Goal: Information Seeking & Learning: Learn about a topic

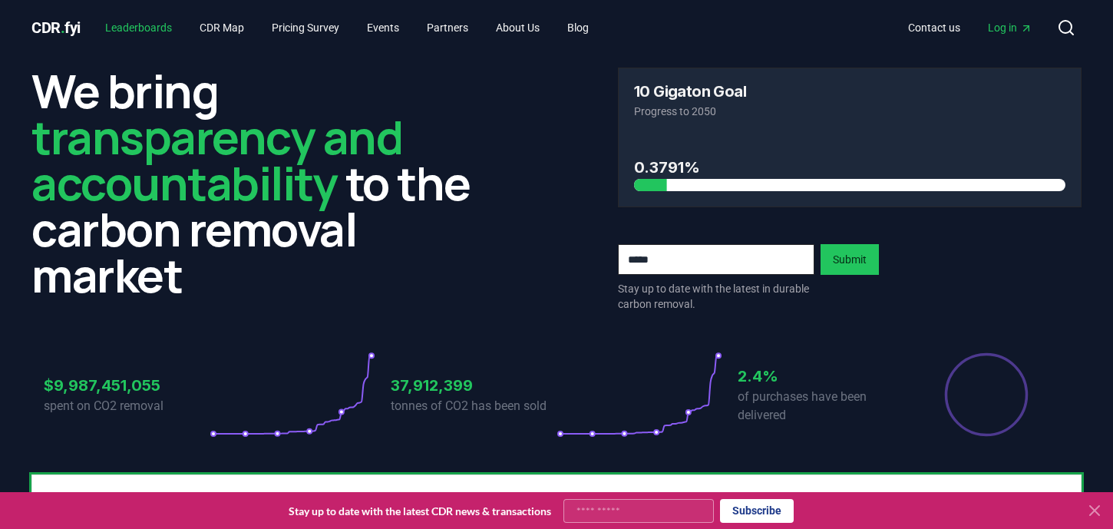
click at [145, 29] on link "Leaderboards" at bounding box center [138, 28] width 91 height 28
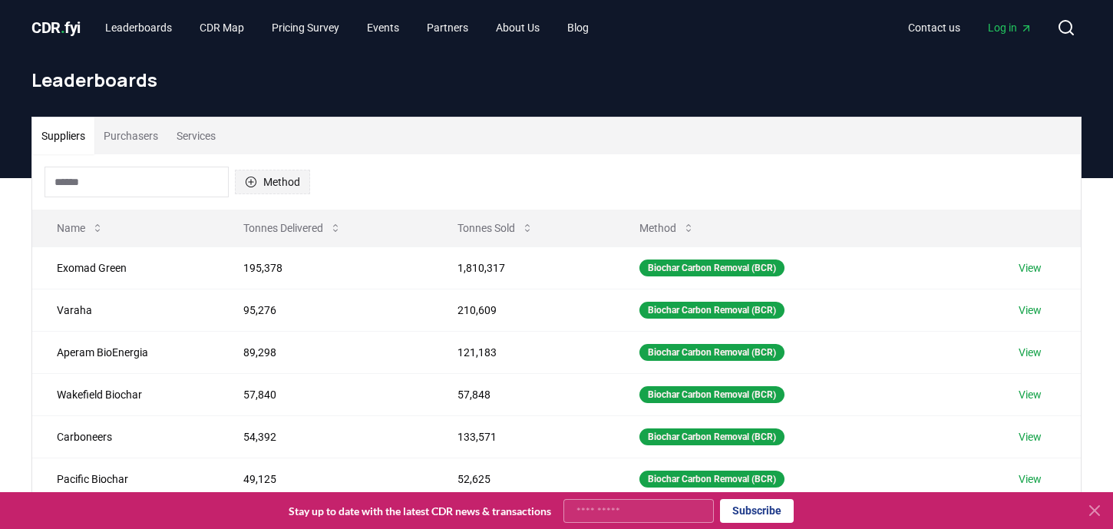
click at [276, 182] on button "Method" at bounding box center [272, 182] width 75 height 25
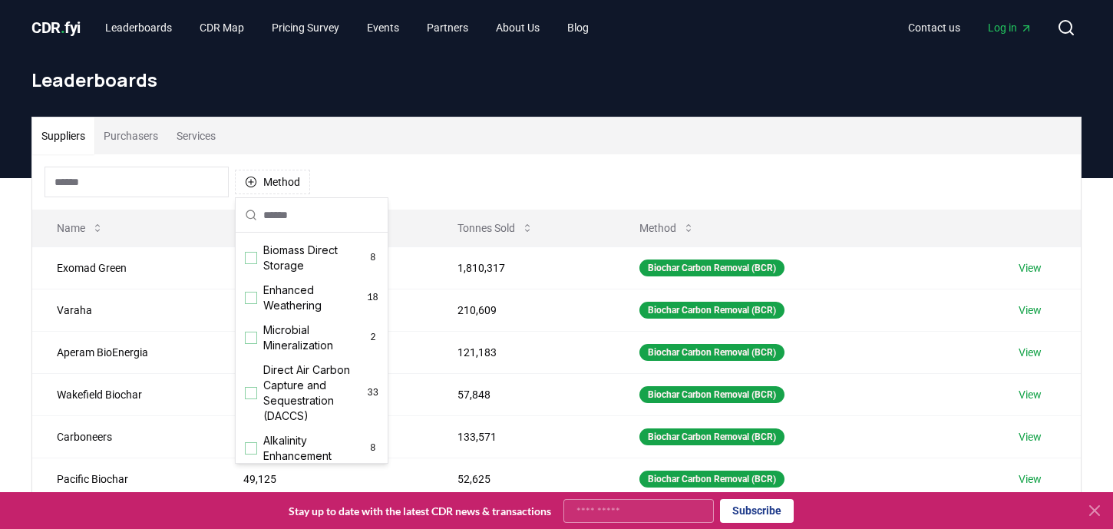
scroll to position [255, 0]
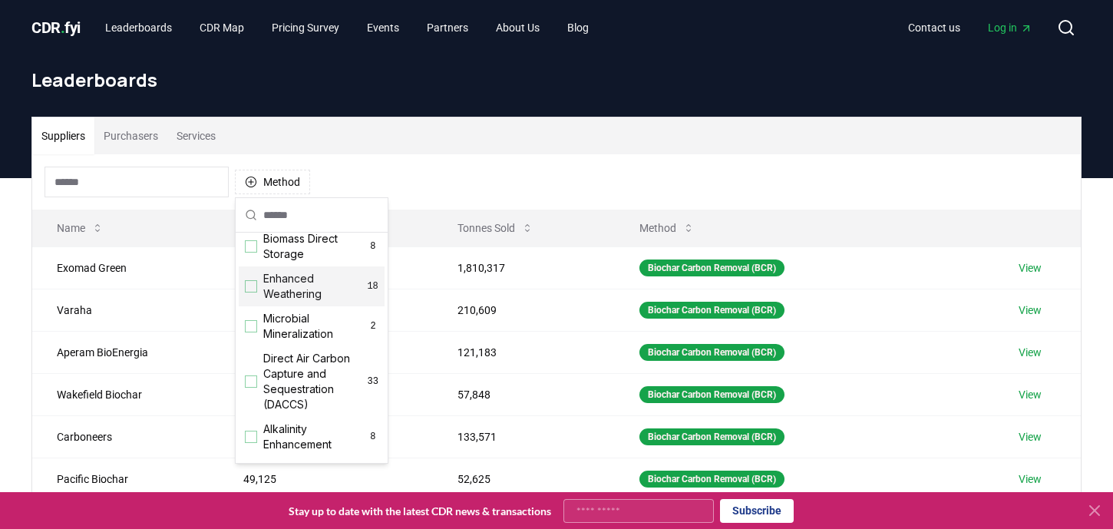
click at [298, 293] on span "Enhanced Weathering" at bounding box center [315, 286] width 104 height 31
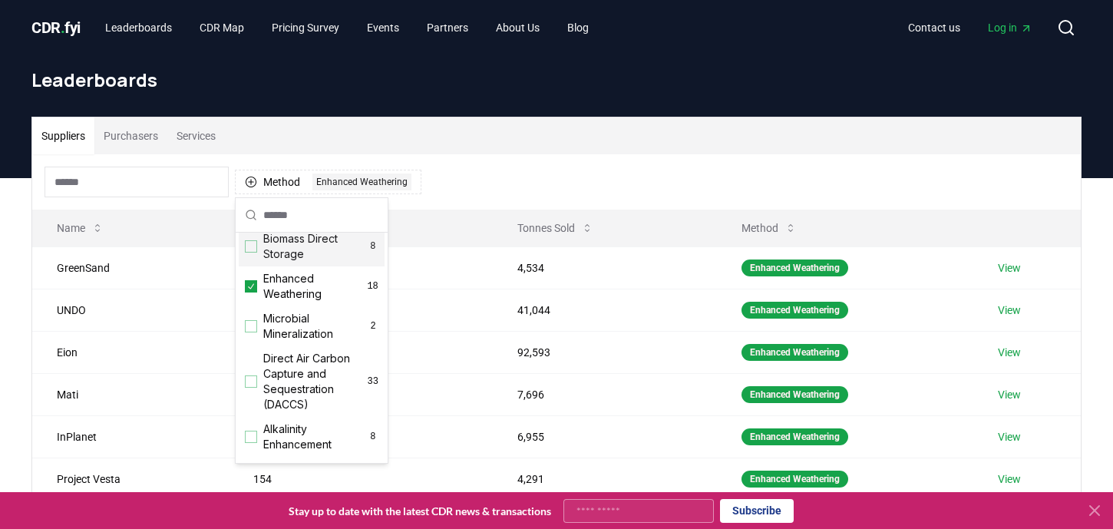
click at [502, 169] on div "Method 1 Enhanced Weathering" at bounding box center [556, 181] width 1049 height 55
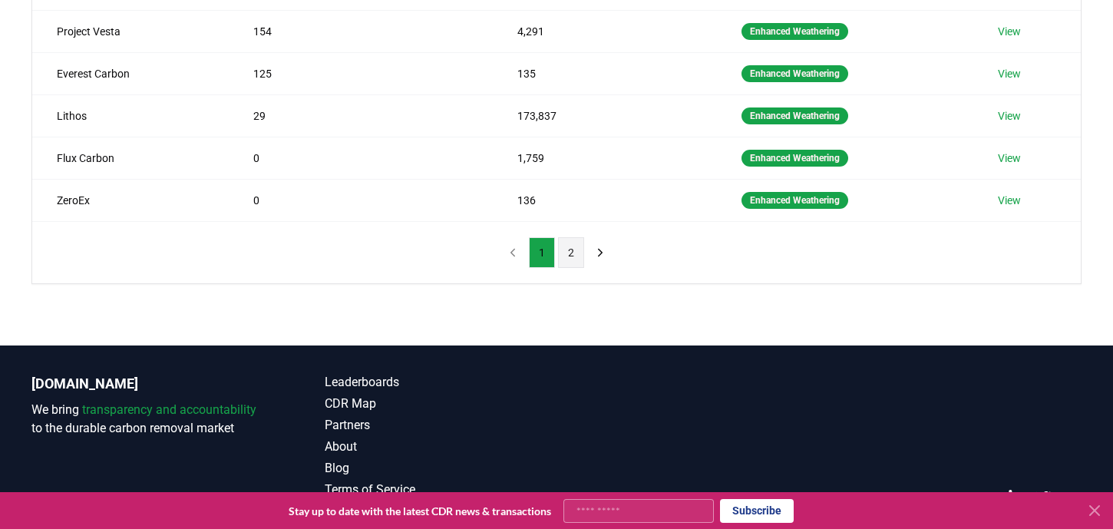
click at [571, 254] on button "2" at bounding box center [571, 252] width 26 height 31
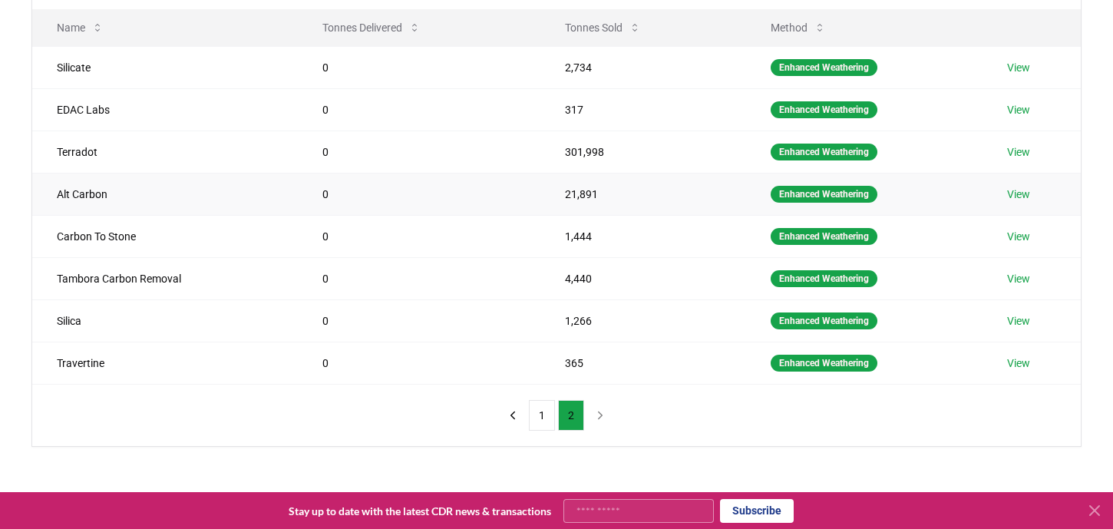
scroll to position [169, 0]
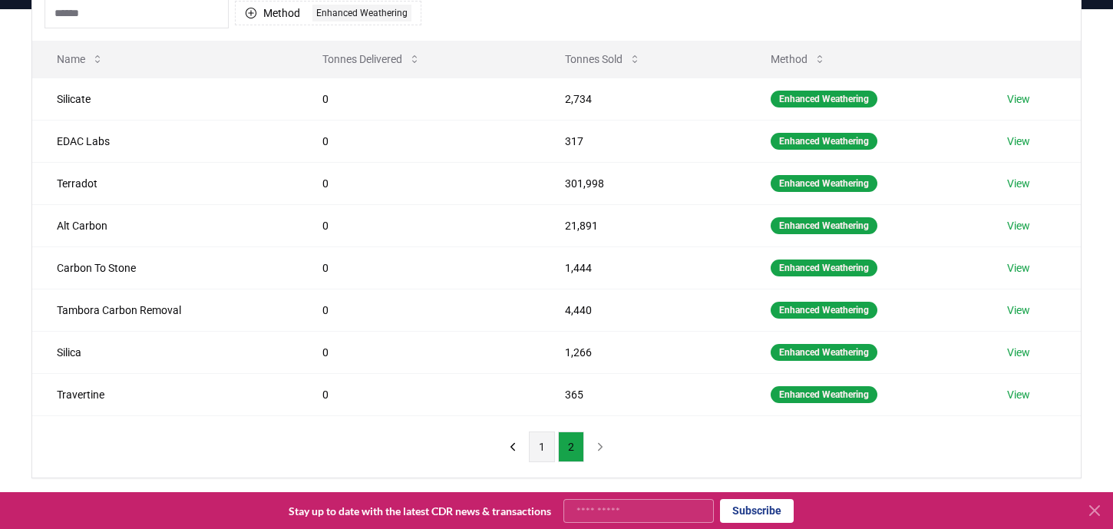
click at [539, 433] on button "1" at bounding box center [542, 447] width 26 height 31
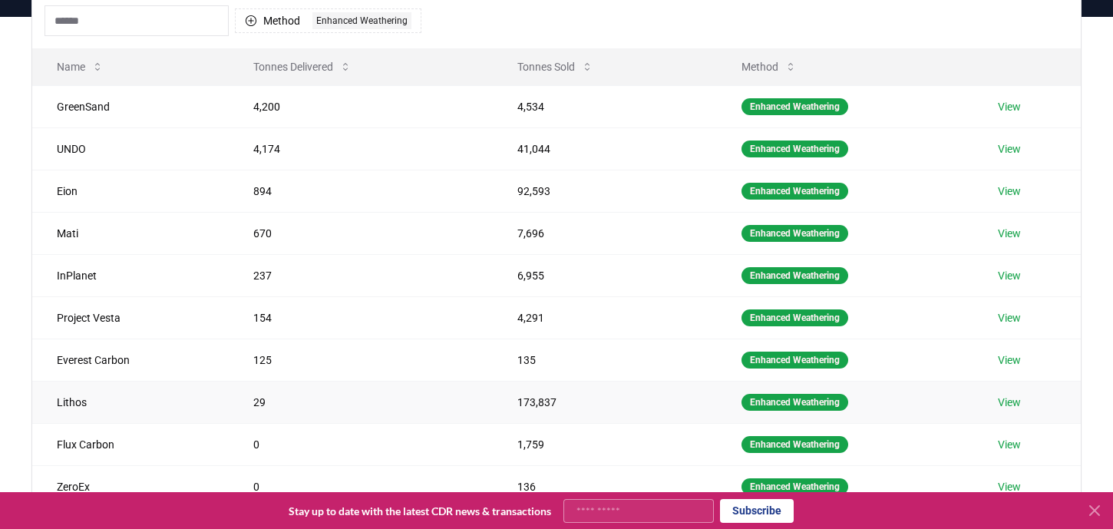
scroll to position [157, 0]
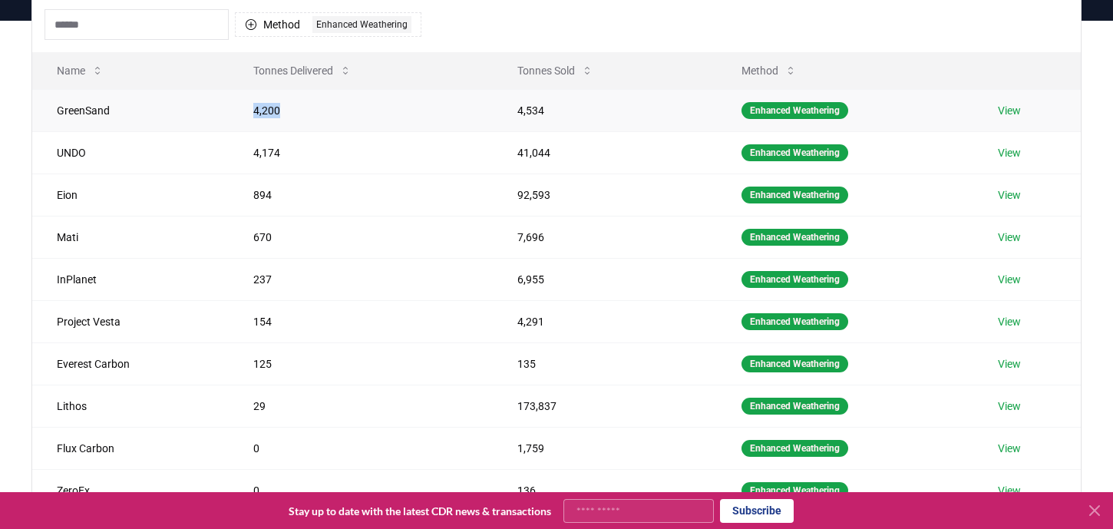
drag, startPoint x: 294, startPoint y: 111, endPoint x: 223, endPoint y: 111, distance: 71.4
click at [223, 111] on tr "GreenSand 4,200 4,534 Enhanced Weathering View" at bounding box center [556, 110] width 1049 height 42
click at [270, 137] on td "4,174" at bounding box center [361, 152] width 264 height 42
drag, startPoint x: 290, startPoint y: 153, endPoint x: 228, endPoint y: 149, distance: 62.3
click at [229, 149] on td "4,174" at bounding box center [361, 152] width 264 height 42
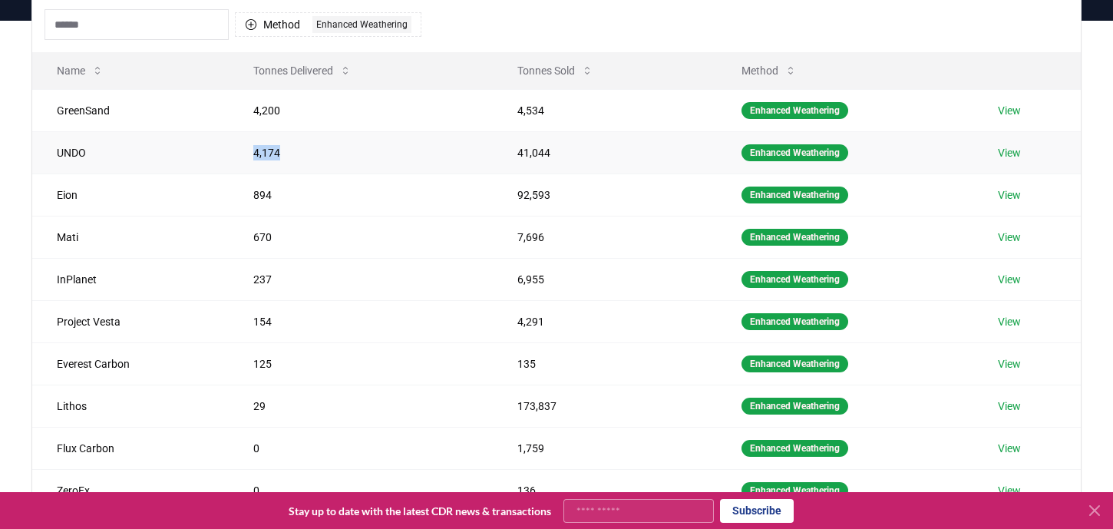
click at [229, 149] on td "4,174" at bounding box center [361, 152] width 264 height 42
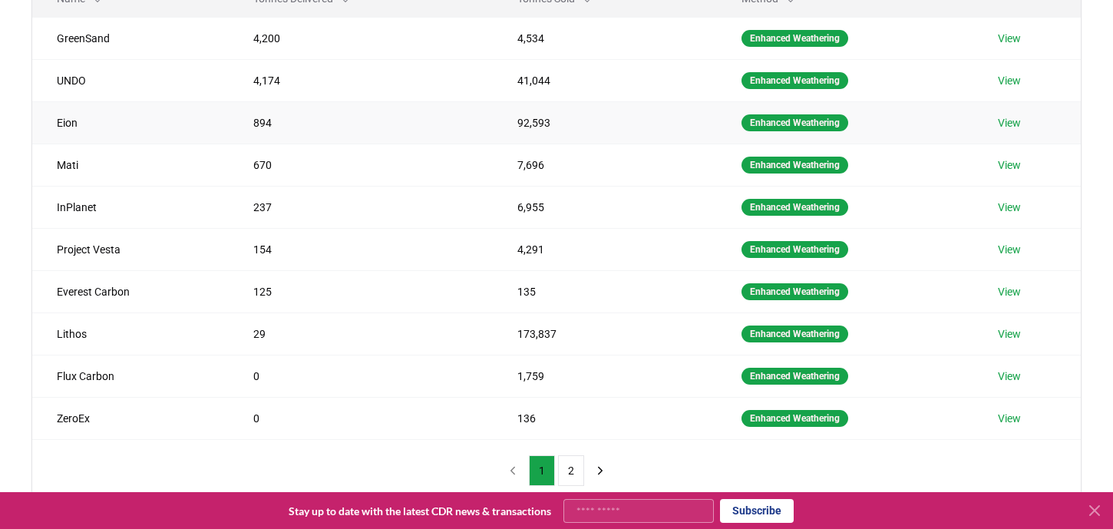
scroll to position [241, 0]
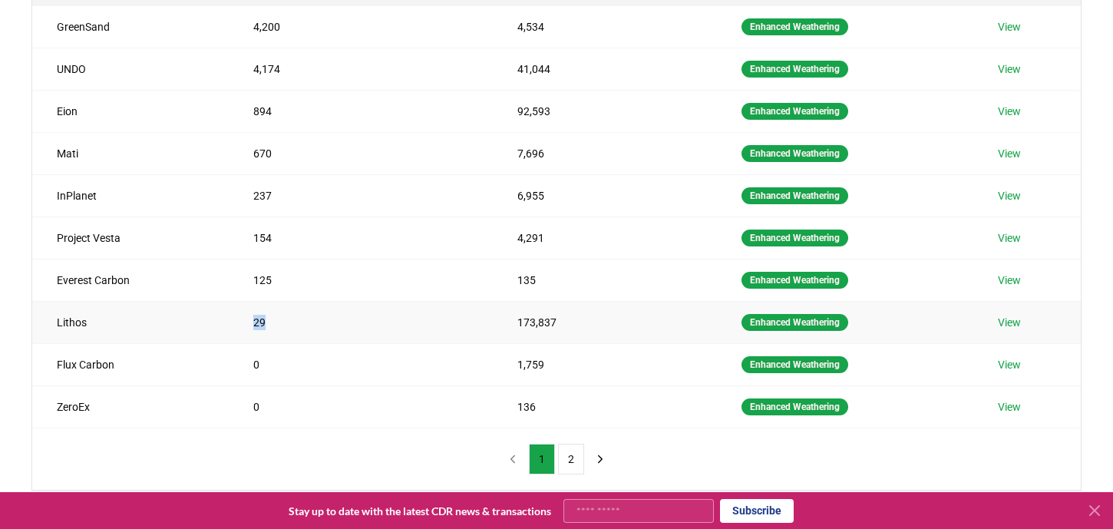
drag, startPoint x: 278, startPoint y: 319, endPoint x: 198, endPoint y: 319, distance: 79.9
click at [199, 319] on tr "Lithos 29 173,837 Enhanced Weathering View" at bounding box center [556, 322] width 1049 height 42
click at [328, 329] on td "29" at bounding box center [361, 322] width 264 height 42
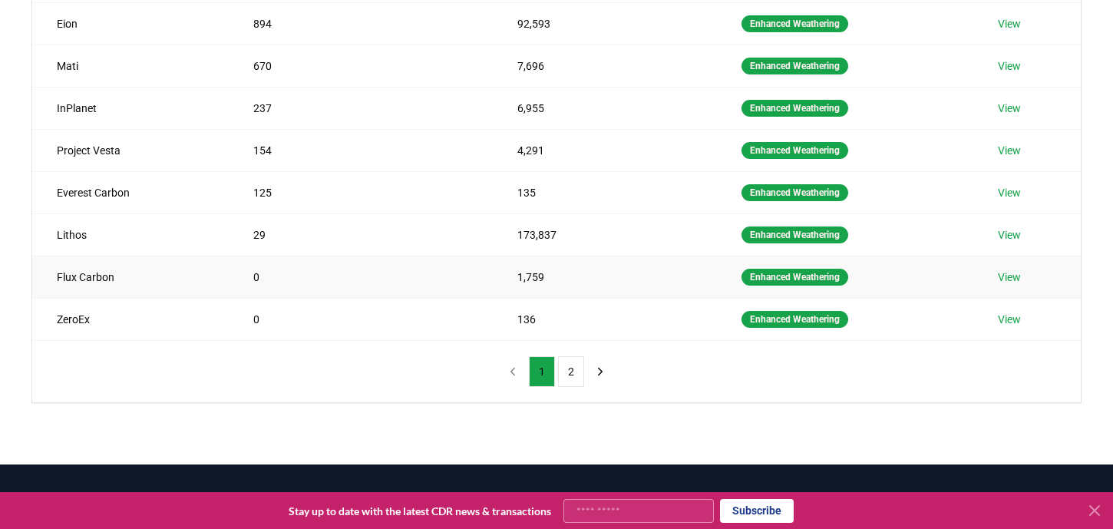
scroll to position [364, 0]
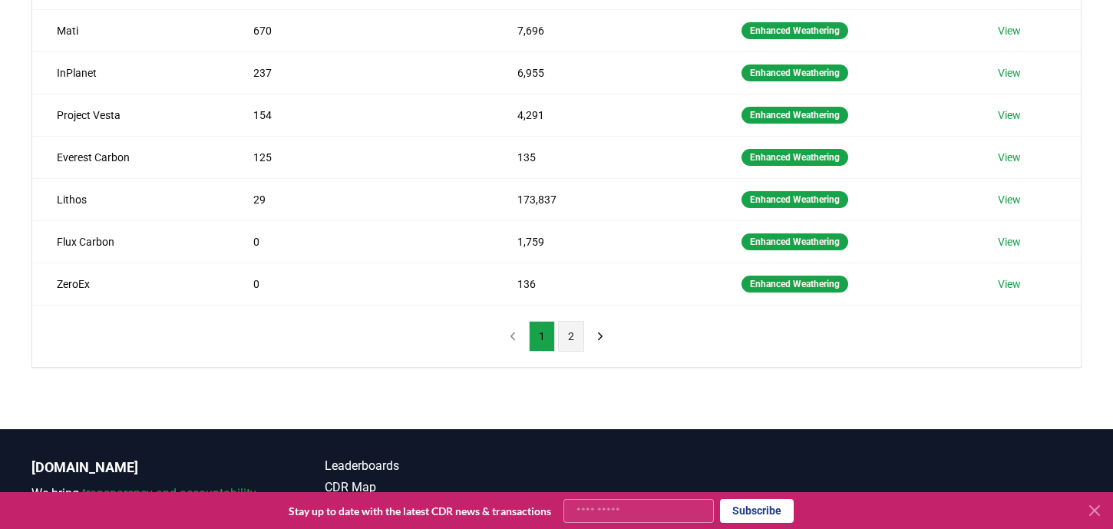
click at [568, 331] on button "2" at bounding box center [571, 336] width 26 height 31
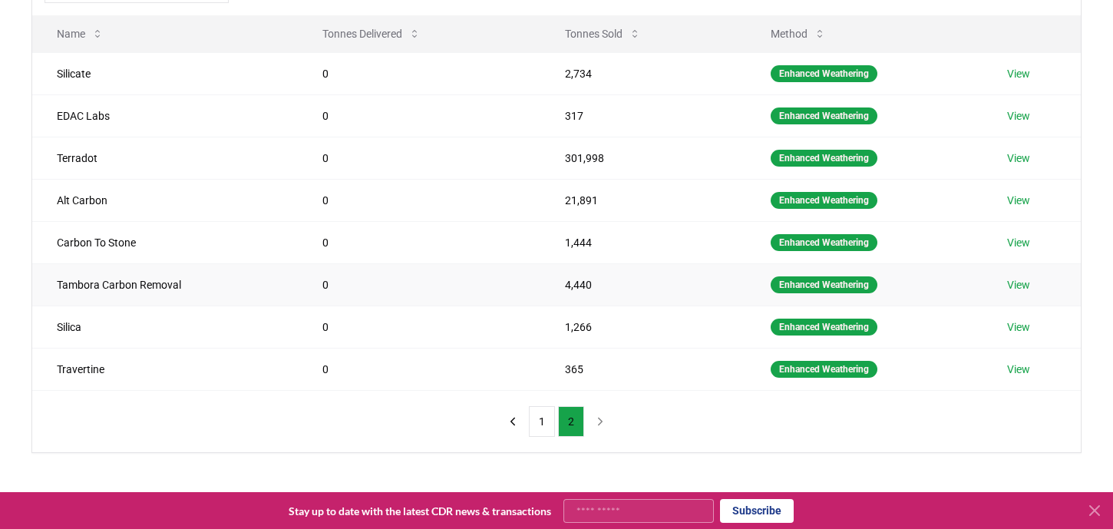
scroll to position [203, 0]
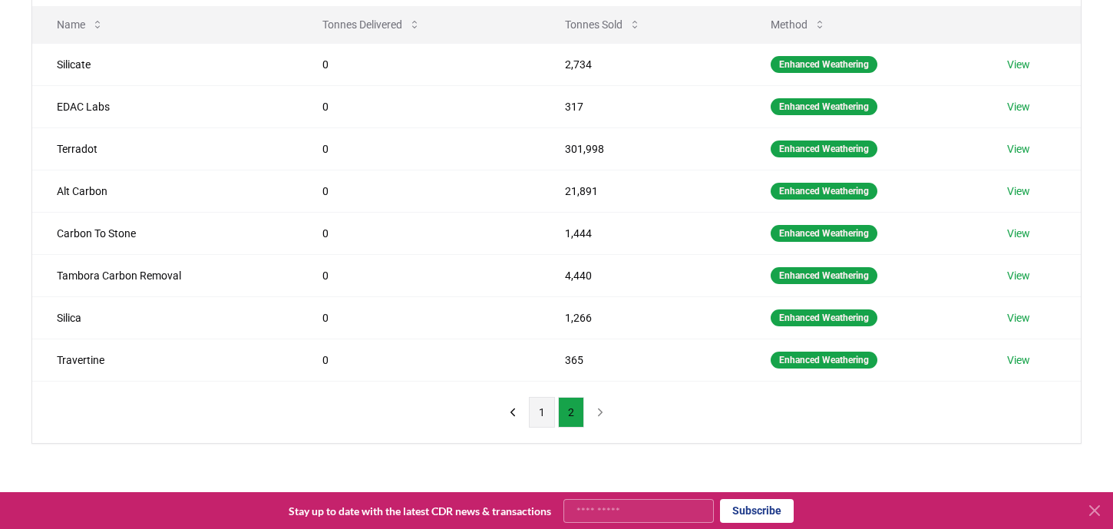
click at [548, 399] on button "1" at bounding box center [542, 412] width 26 height 31
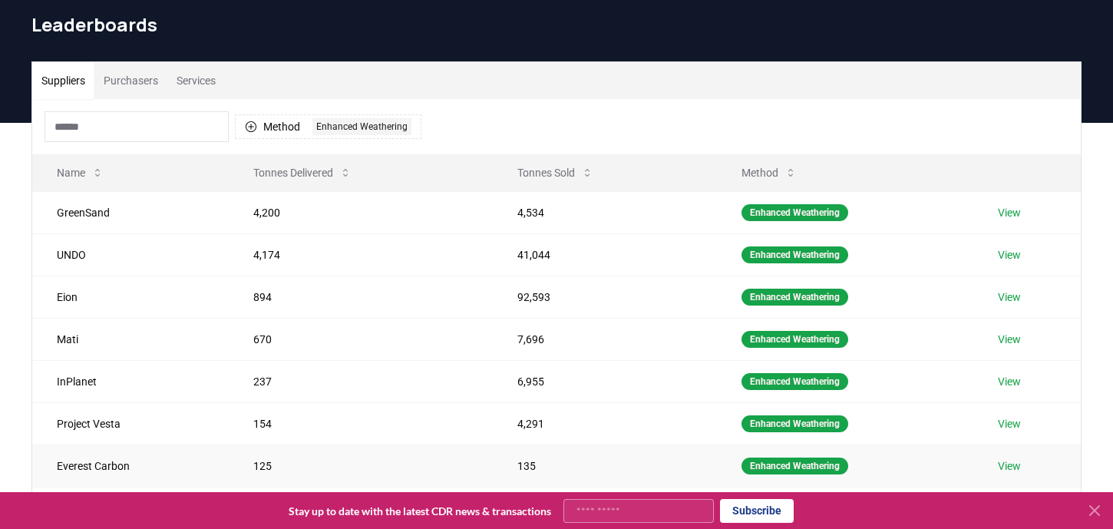
scroll to position [48, 0]
